Goal: Find specific page/section: Find specific page/section

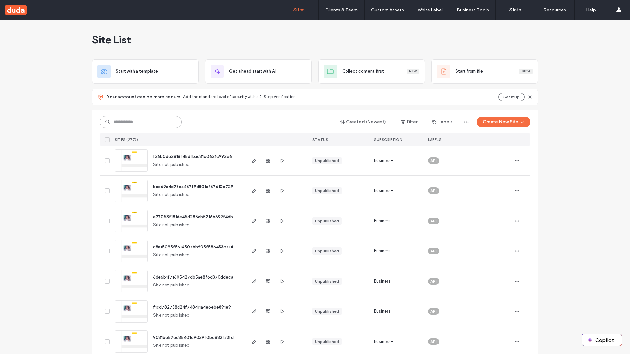
click at [141, 122] on input at bounding box center [141, 122] width 82 height 12
type input "**********"
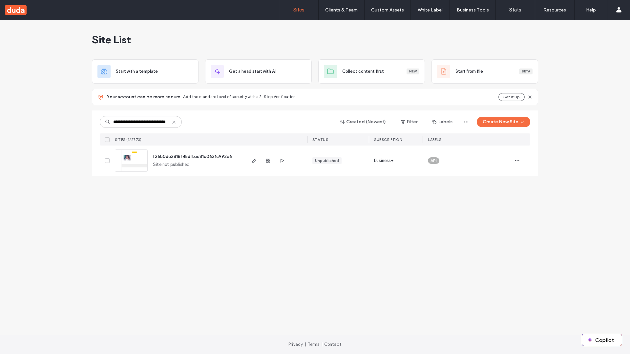
click at [192, 156] on span "f26b0de2818f45dfbae81c0621c992e6" at bounding box center [192, 156] width 79 height 5
